Goal: Task Accomplishment & Management: Use online tool/utility

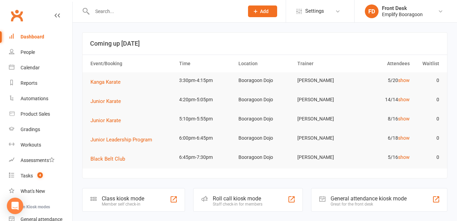
click at [124, 201] on div "Class kiosk mode" at bounding box center [123, 198] width 43 height 7
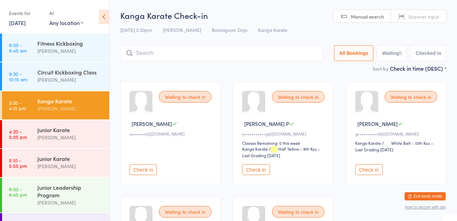
click at [24, 118] on link "3:30 - 4:15 pm Kanga Karate [PERSON_NAME]" at bounding box center [55, 105] width 107 height 28
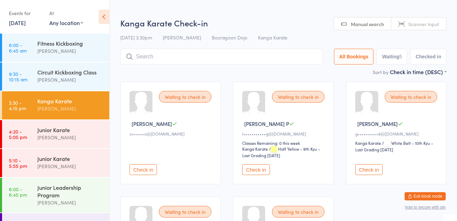
click at [42, 143] on div "Junior Karate [PERSON_NAME]" at bounding box center [73, 133] width 72 height 27
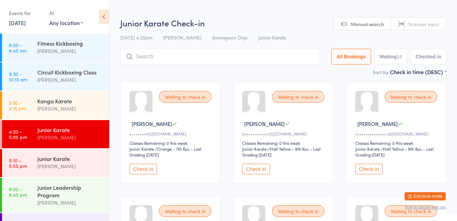
click at [20, 103] on time "3:30 - 4:15 pm" at bounding box center [17, 105] width 17 height 11
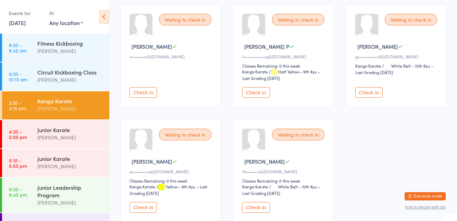
scroll to position [80, 0]
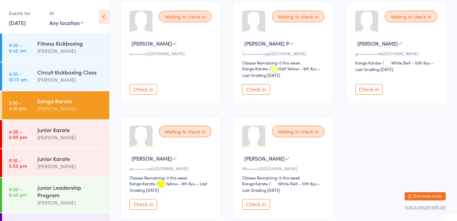
click at [149, 204] on button "Check in" at bounding box center [143, 204] width 27 height 11
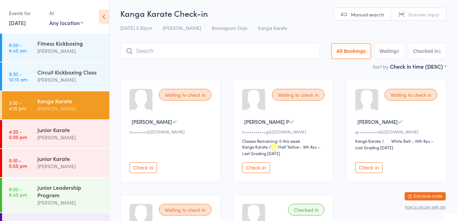
scroll to position [0, 0]
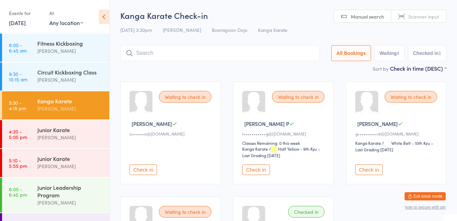
click at [250, 61] on input "search" at bounding box center [220, 53] width 200 height 16
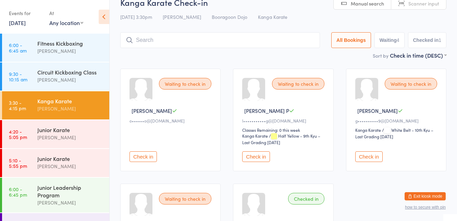
scroll to position [45, 0]
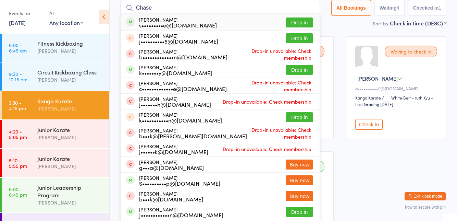
type input "Chase"
click at [303, 21] on button "Drop in" at bounding box center [299, 22] width 27 height 10
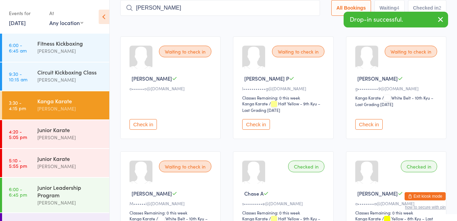
type input "[PERSON_NAME]"
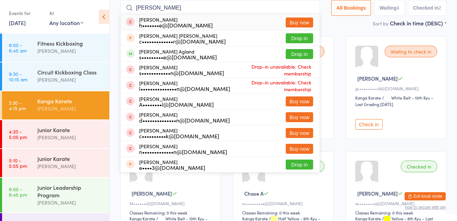
click at [309, 56] on button "Drop in" at bounding box center [299, 54] width 27 height 10
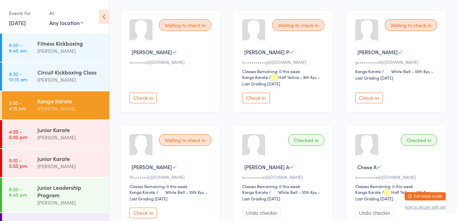
scroll to position [72, 0]
click at [141, 214] on button "Check in" at bounding box center [143, 212] width 27 height 11
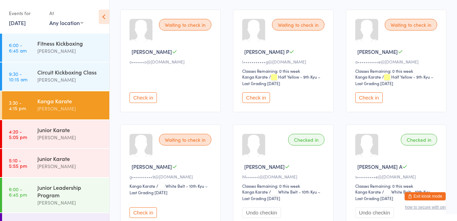
click at [65, 129] on div "Junior Karate" at bounding box center [70, 130] width 66 height 8
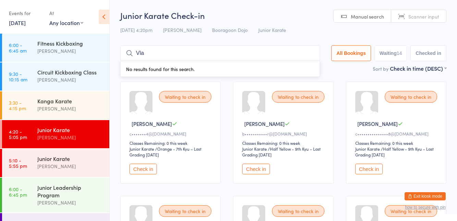
type input "[PERSON_NAME]"
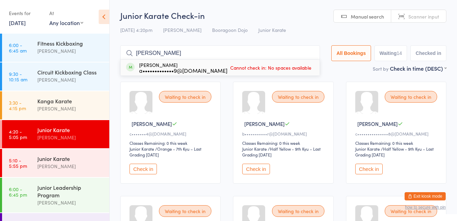
click at [307, 56] on input "[PERSON_NAME]" at bounding box center [220, 53] width 200 height 16
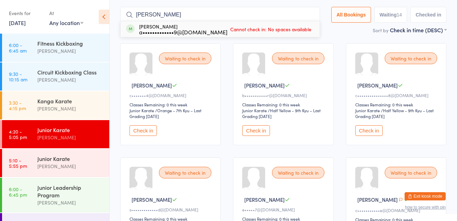
scroll to position [45, 0]
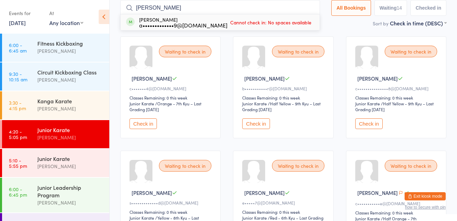
click at [310, 8] on input "[PERSON_NAME]" at bounding box center [220, 8] width 200 height 16
click at [315, 8] on input "[PERSON_NAME]" at bounding box center [220, 8] width 200 height 16
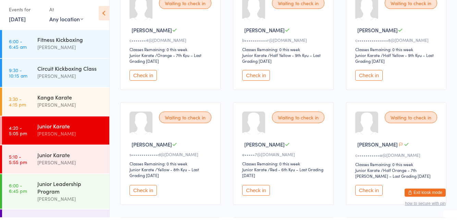
scroll to position [90, 0]
click at [58, 106] on div "[PERSON_NAME]" at bounding box center [70, 109] width 66 height 8
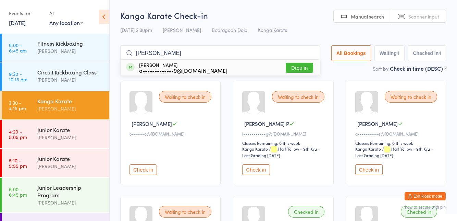
type input "[PERSON_NAME]"
click at [297, 67] on button "Drop in" at bounding box center [299, 68] width 27 height 10
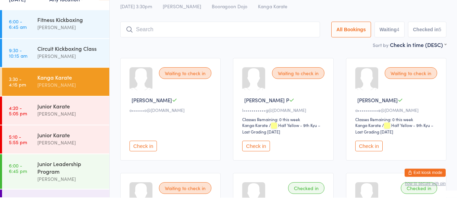
click at [401, 98] on div "Waiting to check in" at bounding box center [411, 97] width 52 height 12
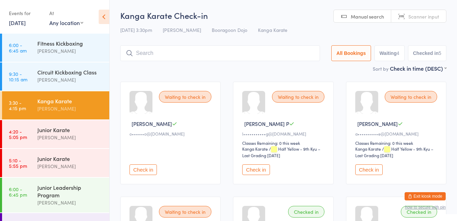
click at [357, 172] on button "Check in" at bounding box center [368, 169] width 27 height 11
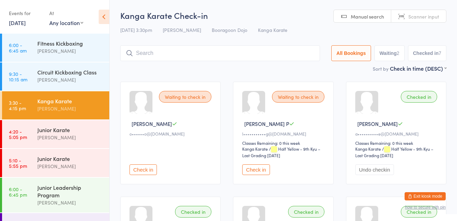
click at [255, 174] on button "Check in" at bounding box center [255, 169] width 27 height 11
click at [143, 171] on button "Check in" at bounding box center [143, 169] width 27 height 11
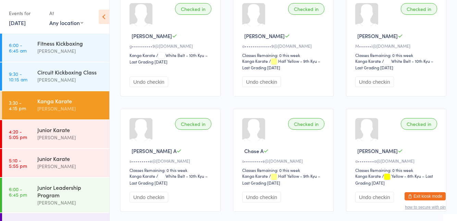
scroll to position [210, 0]
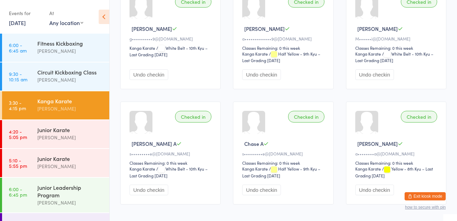
click at [68, 134] on div "[PERSON_NAME]" at bounding box center [70, 137] width 66 height 8
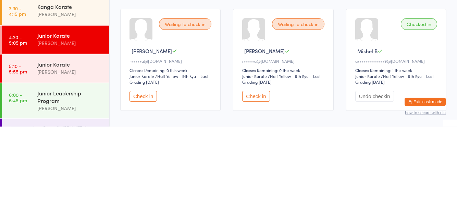
scroll to position [436, 0]
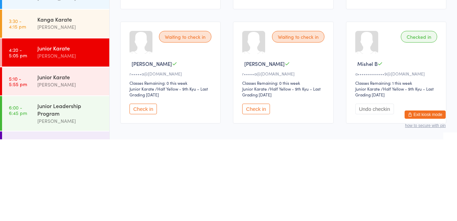
click at [70, 109] on div "[PERSON_NAME]" at bounding box center [70, 109] width 66 height 8
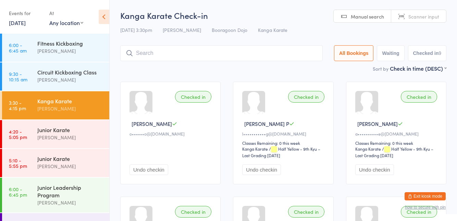
click at [24, 140] on time "4:20 - 5:05 pm" at bounding box center [18, 134] width 18 height 11
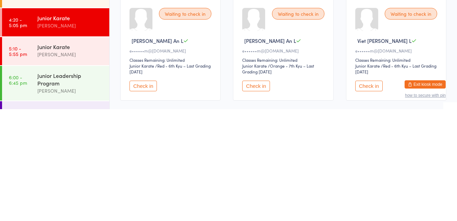
scroll to position [202, 0]
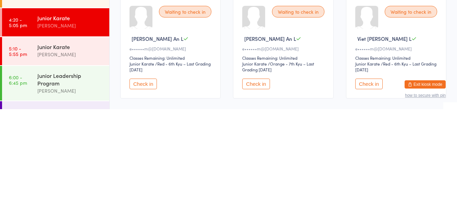
click at [369, 196] on button "Check in" at bounding box center [368, 195] width 27 height 11
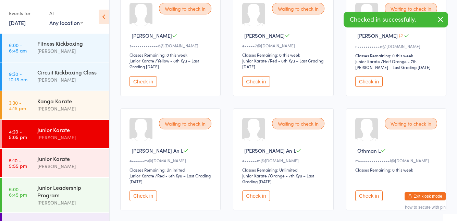
click at [253, 191] on button "Check in" at bounding box center [255, 195] width 27 height 11
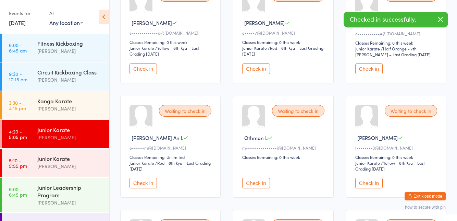
scroll to position [216, 0]
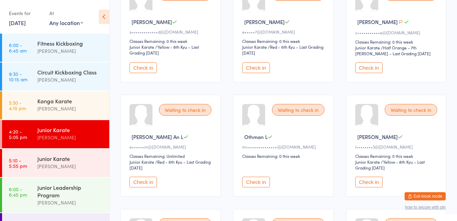
click at [139, 185] on button "Check in" at bounding box center [143, 182] width 27 height 11
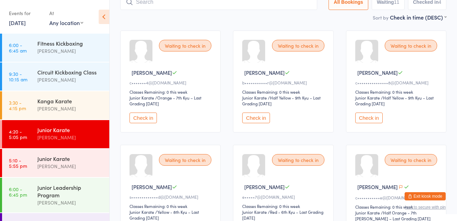
scroll to position [0, 0]
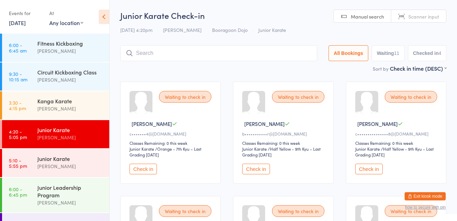
click at [166, 55] on input "search" at bounding box center [218, 53] width 197 height 16
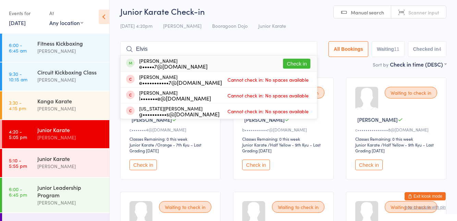
scroll to position [2, 0]
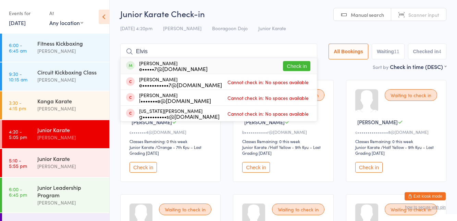
type input "Elvis"
click at [301, 68] on button "Check in" at bounding box center [296, 66] width 27 height 10
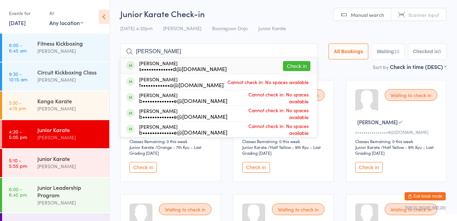
type input "[PERSON_NAME]"
click at [291, 67] on button "Check in" at bounding box center [296, 66] width 27 height 10
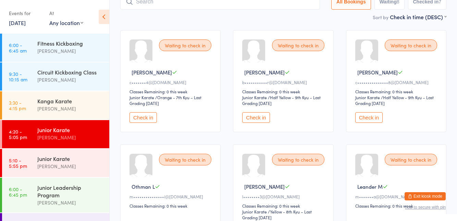
click at [242, 4] on input "search" at bounding box center [220, 2] width 200 height 16
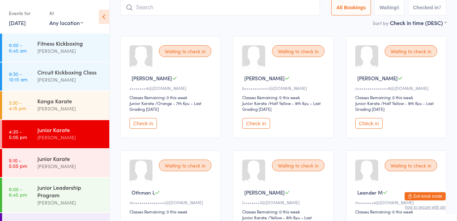
scroll to position [45, 0]
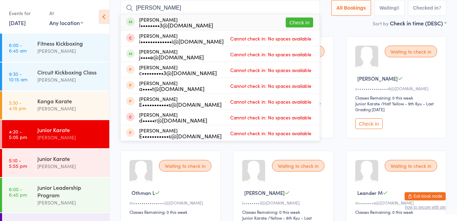
type input "[PERSON_NAME]"
click at [298, 31] on div "[PERSON_NAME] teh i•••••••••••••i@[DOMAIN_NAME] Cannot check in: No spaces avai…" at bounding box center [220, 38] width 199 height 15
